Goal: Transaction & Acquisition: Subscribe to service/newsletter

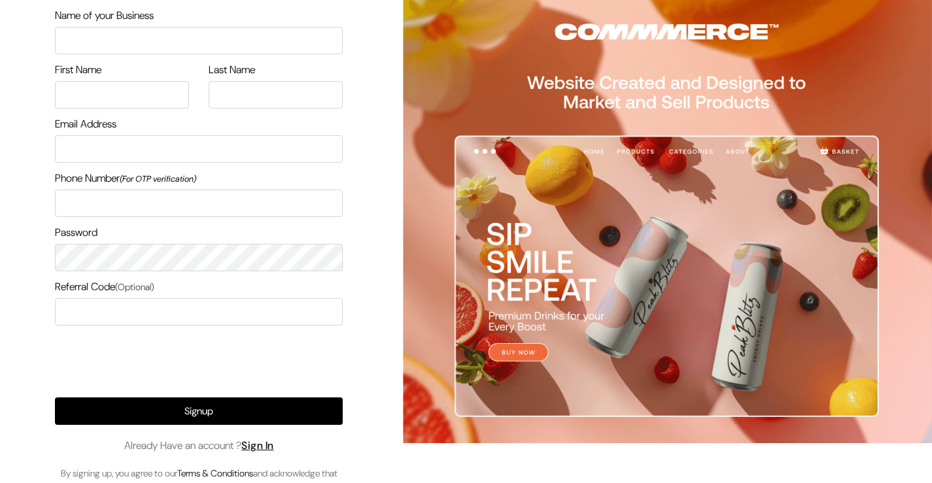
scroll to position [61, 0]
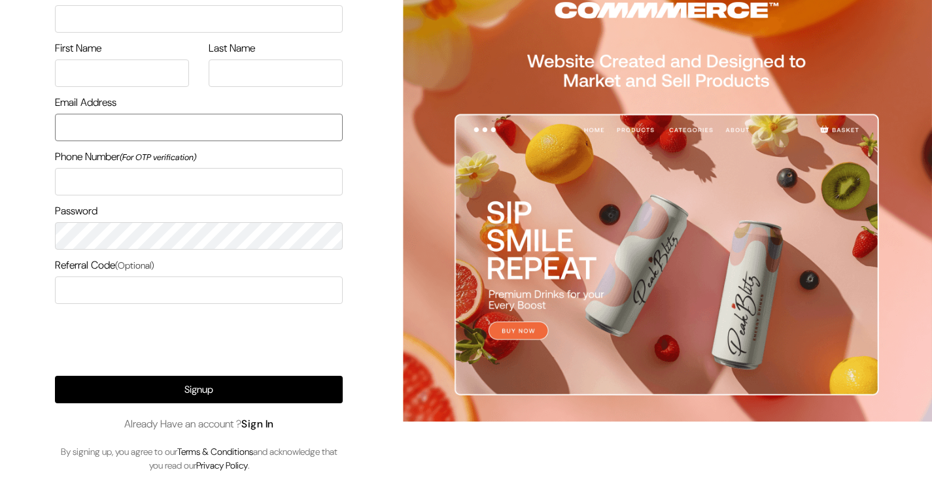
type input "Kirankumardsbdm@gmail.com"
click at [262, 423] on link "Sign In" at bounding box center [257, 424] width 33 height 14
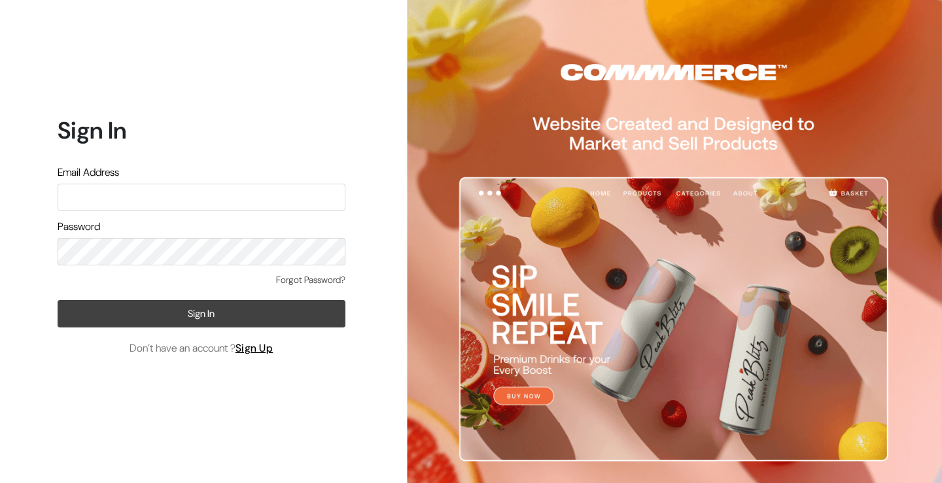
type input "Kirankumardsbdm@gmail.com"
click at [173, 309] on button "Sign In" at bounding box center [202, 313] width 288 height 27
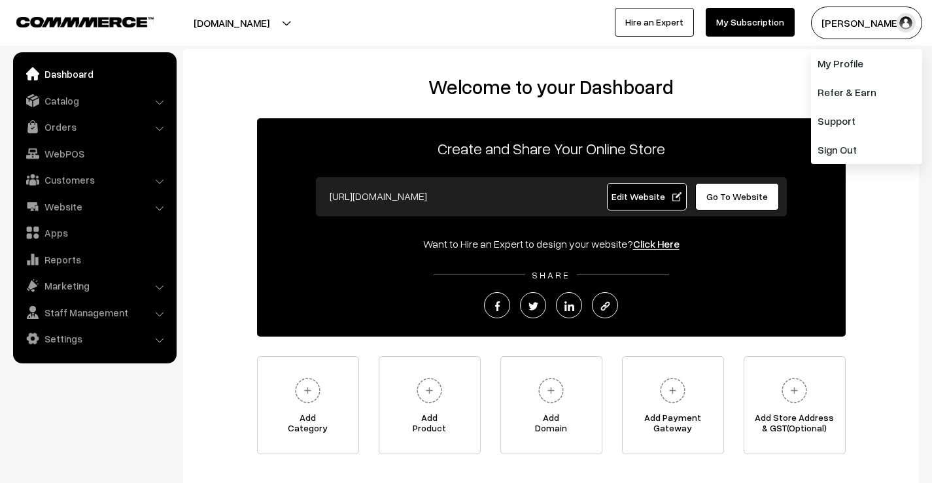
click at [755, 26] on link "My Subscription" at bounding box center [750, 22] width 89 height 29
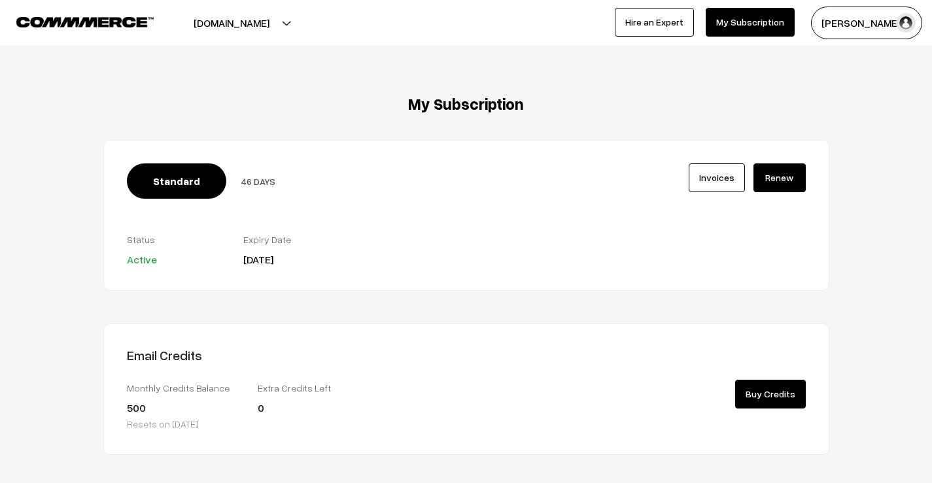
click at [769, 175] on link "Renew" at bounding box center [780, 178] width 52 height 29
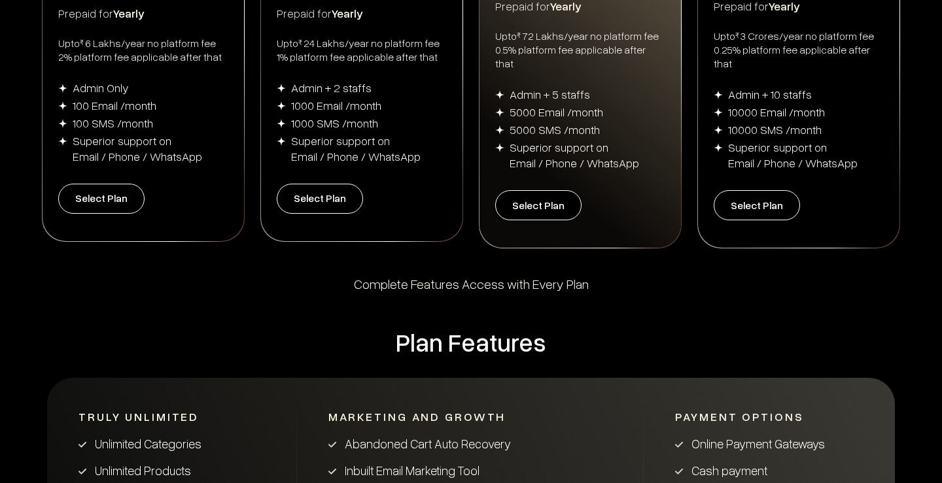
scroll to position [262, 0]
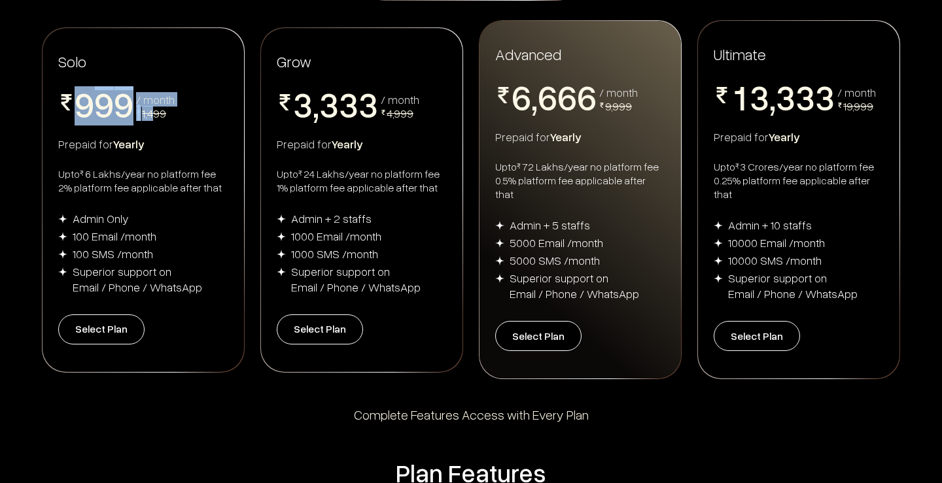
drag, startPoint x: 79, startPoint y: 95, endPoint x: 151, endPoint y: 114, distance: 74.4
click at [151, 114] on div "0 1 2 3 4 5 6 7 8 9 0 1 2 3 4 5 6 7 8 9 0 1 2 3 4 5 6 7 8 9 / month 1,499" at bounding box center [143, 105] width 170 height 39
click at [200, 128] on div "Solo 0 1 2 3 4 5 6 7 8 9 0 1 2 3 4 5 6 7 8 9 0 1 2 3 4 5 6 7 8 9 / month 1,499 …" at bounding box center [143, 200] width 201 height 344
drag, startPoint x: 78, startPoint y: 99, endPoint x: 145, endPoint y: 107, distance: 67.2
click at [145, 107] on div "0 1 2 3 4 5 6 7 8 9 0 1 2 3 4 5 6 7 8 9 0 1 2 3 4 5 6 7 8 9 / month 1,499" at bounding box center [143, 105] width 170 height 39
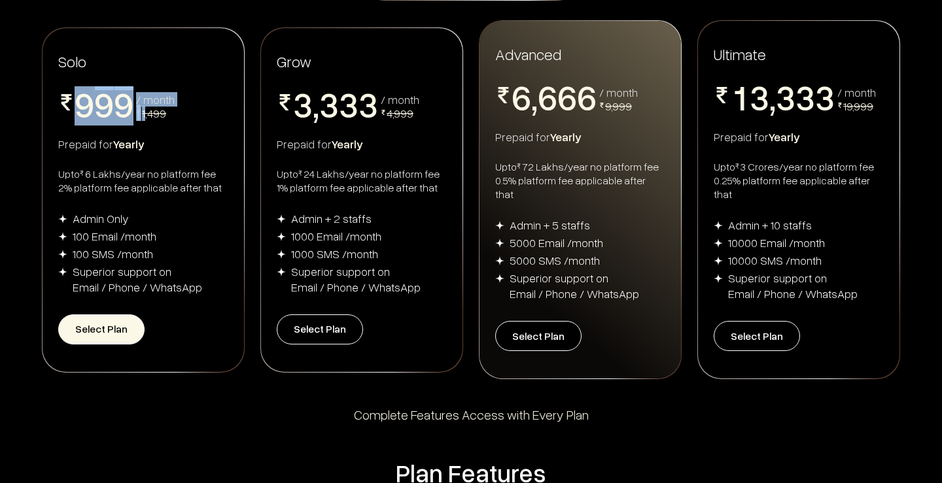
click at [110, 316] on button "Select Plan" at bounding box center [101, 330] width 86 height 30
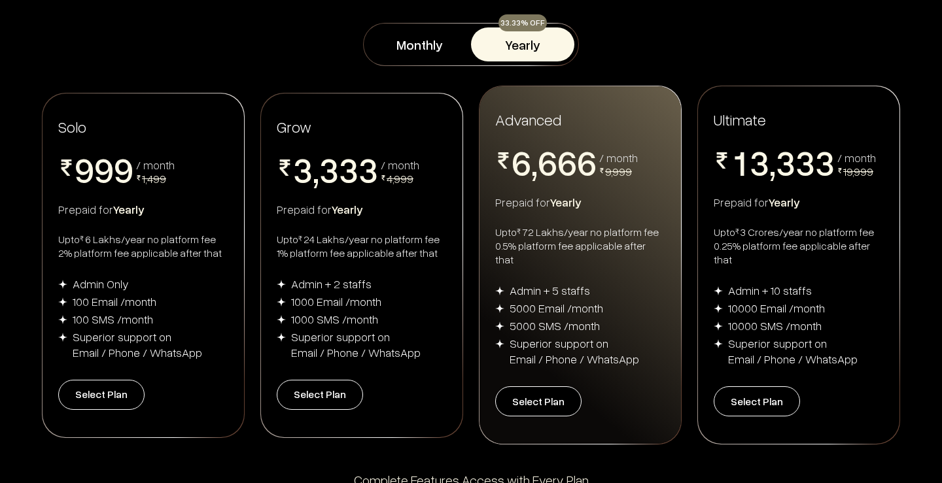
scroll to position [131, 0]
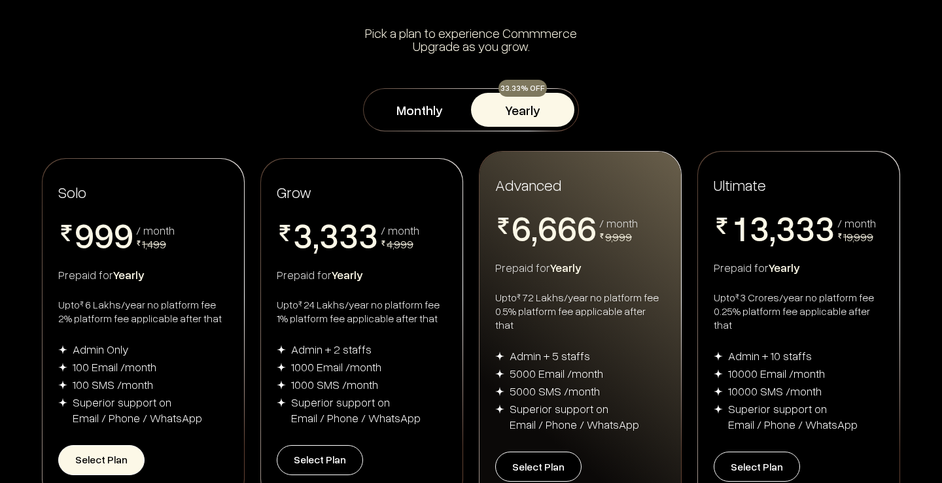
click at [107, 445] on button "Select Plan" at bounding box center [101, 460] width 86 height 30
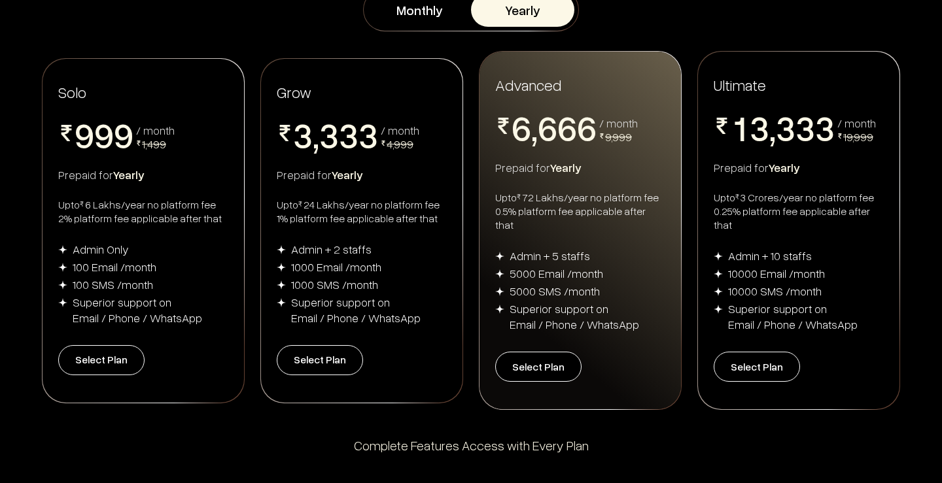
scroll to position [196, 0]
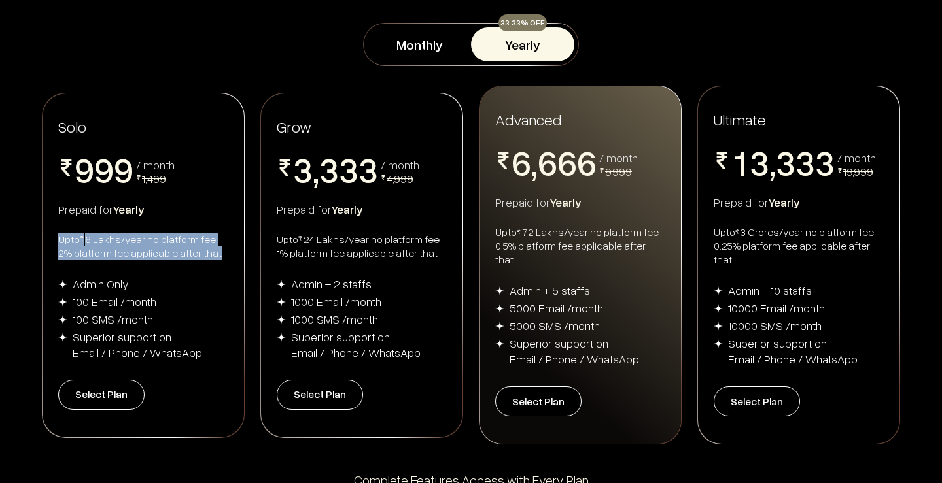
drag, startPoint x: 54, startPoint y: 233, endPoint x: 236, endPoint y: 247, distance: 183.0
click at [236, 247] on div "Solo 0 1 2 3 4 5 6 7 8 9 0 1 2 3 4 5 6 7 8 9 0 1 2 3 4 5 6 7 8 9 / month 1,499 …" at bounding box center [143, 266] width 201 height 344
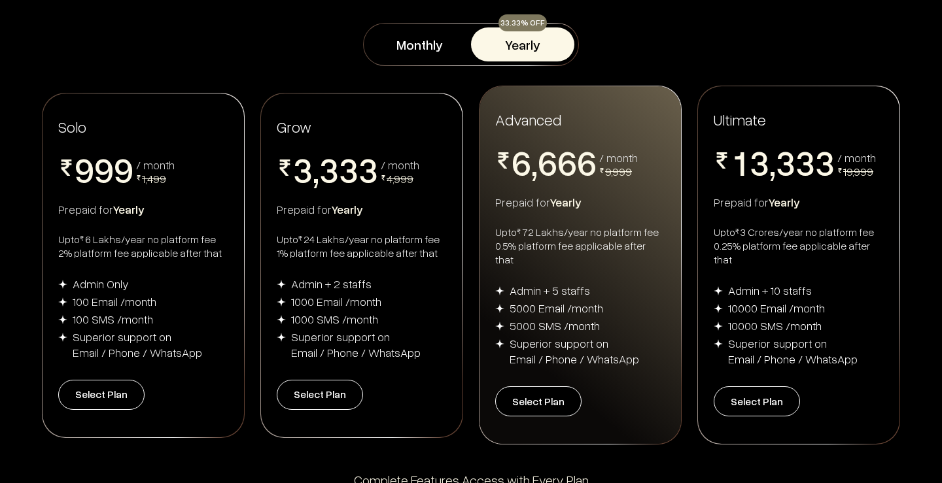
click at [184, 201] on div "Prepaid for Yearly" at bounding box center [143, 209] width 170 height 16
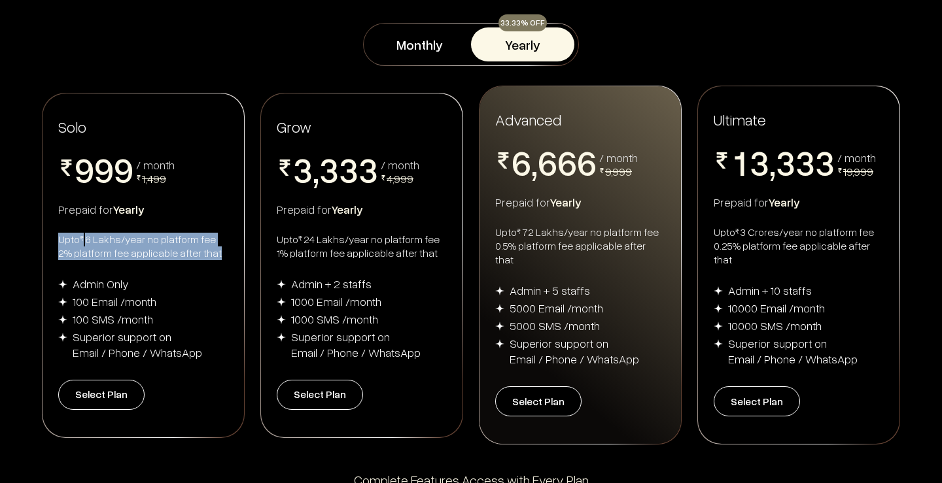
drag, startPoint x: 57, startPoint y: 233, endPoint x: 217, endPoint y: 243, distance: 160.6
click at [217, 243] on div "Solo 0 1 2 3 4 5 6 7 8 9 0 1 2 3 4 5 6 7 8 9 0 1 2 3 4 5 6 7 8 9 / month 1,499 …" at bounding box center [143, 266] width 201 height 344
copy div "Upto ₹ 6 Lakhs/year no platform fee 2% platform fee applicable after that"
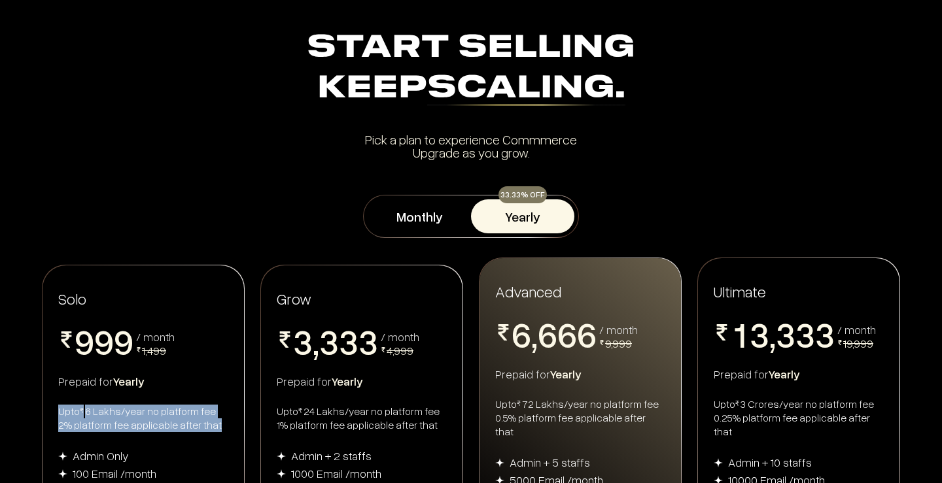
scroll to position [0, 0]
